Goal: Entertainment & Leisure: Browse casually

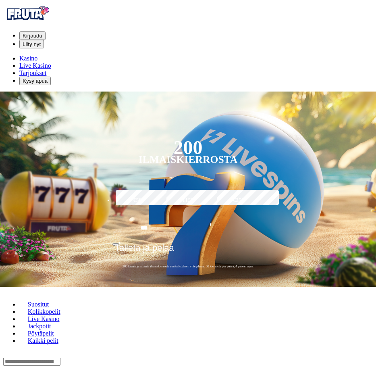
click at [42, 33] on span "Kirjaudu" at bounding box center [33, 36] width 20 height 6
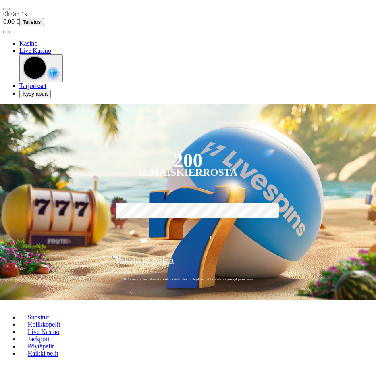
click at [6, 9] on span "menu icon" at bounding box center [6, 9] width 0 height 0
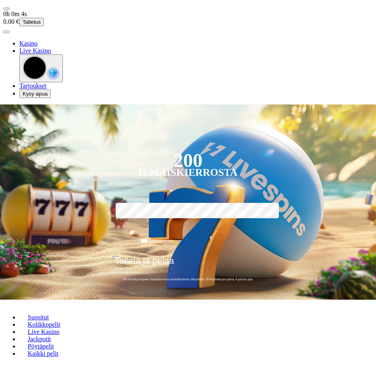
click at [6, 32] on span "user-circle icon" at bounding box center [6, 32] width 0 height 0
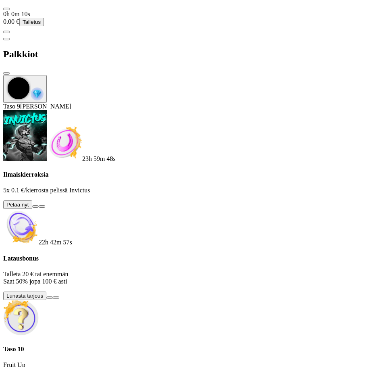
click at [39, 205] on button at bounding box center [35, 206] width 6 height 2
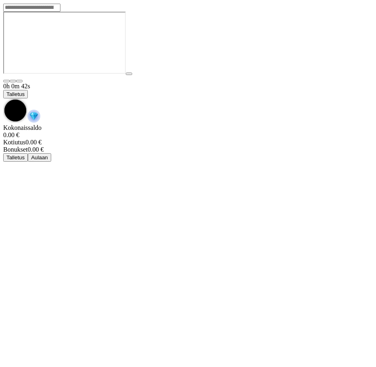
click at [3, 98] on span "chevron-down icon" at bounding box center [3, 98] width 0 height 0
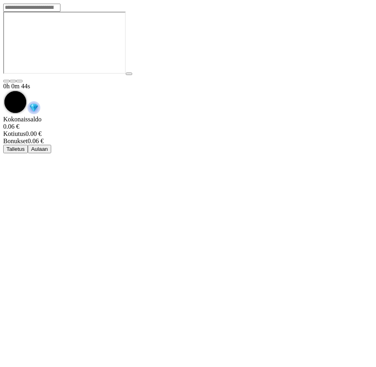
click at [18, 83] on div "0h 0m 44s" at bounding box center [188, 99] width 370 height 33
click at [191, 83] on div "0h 0m 44s" at bounding box center [188, 99] width 370 height 33
click at [40, 101] on img "Game menu" at bounding box center [33, 107] width 13 height 13
click at [70, 83] on div "0h 0m 46s" at bounding box center [188, 99] width 370 height 33
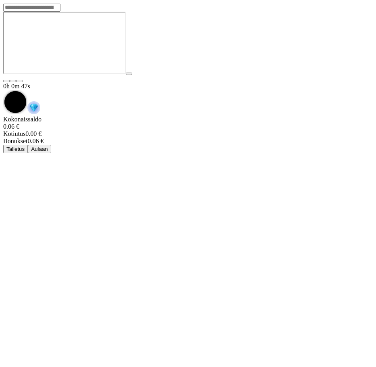
click at [48, 146] on span "Aulaan" at bounding box center [39, 149] width 17 height 6
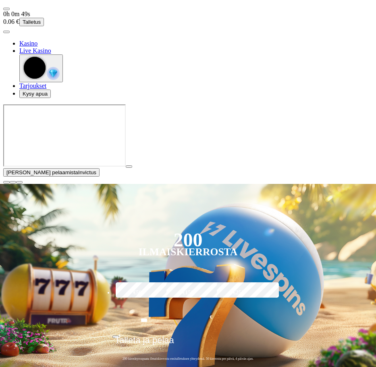
type input "**********"
